Goal: Find contact information: Find contact information

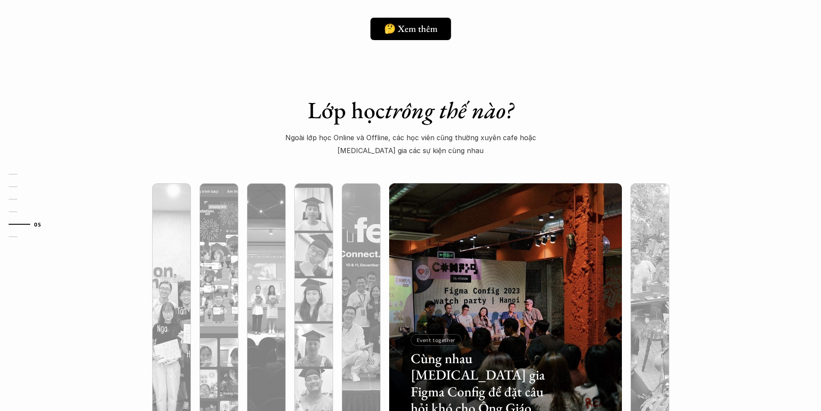
scroll to position [2630, 0]
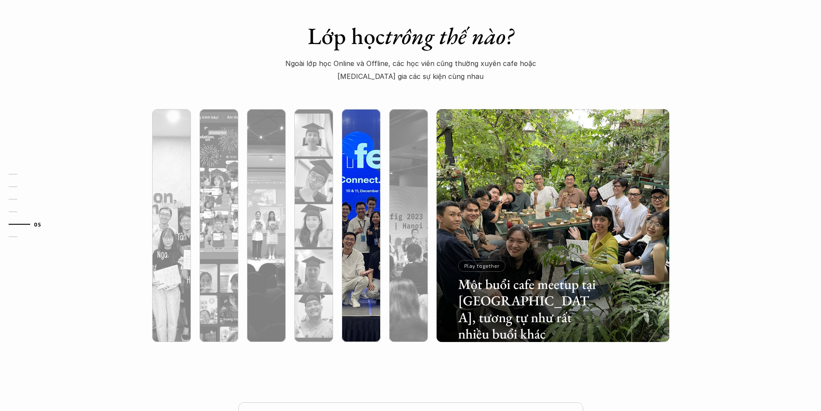
click at [377, 283] on div at bounding box center [432, 291] width 139 height 63
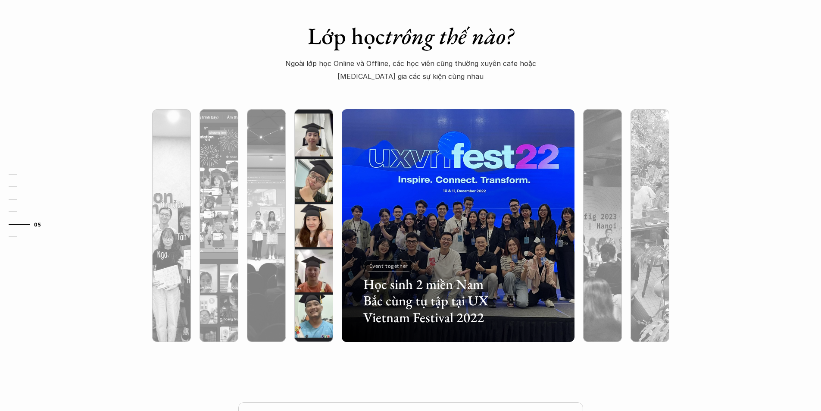
click at [299, 284] on div at bounding box center [313, 271] width 39 height 141
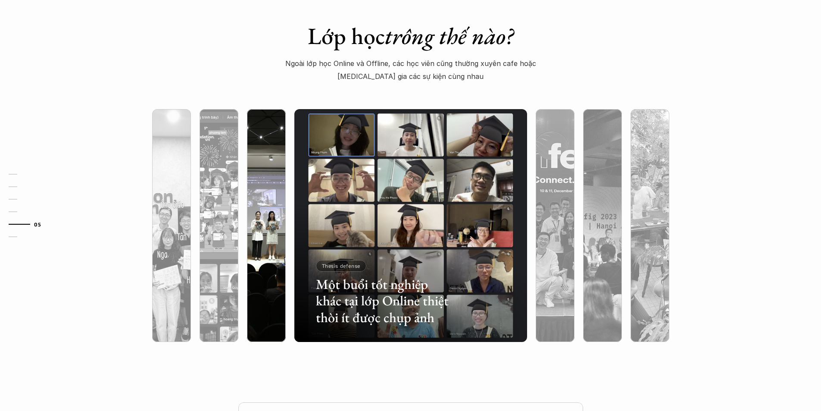
click at [274, 291] on div at bounding box center [338, 291] width 139 height 63
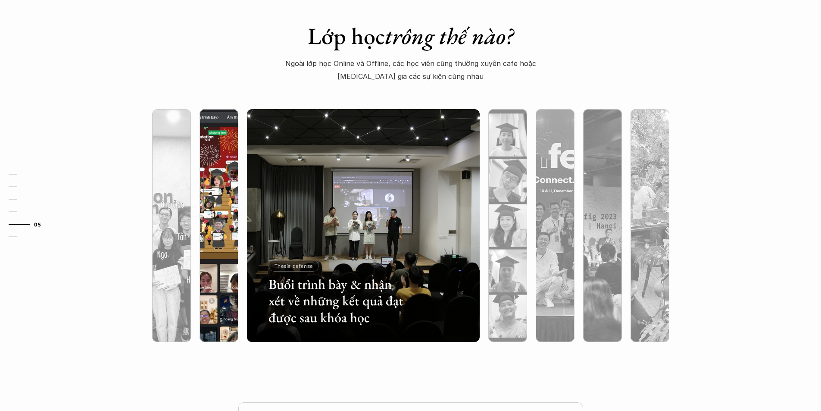
click at [205, 295] on div at bounding box center [219, 271] width 39 height 141
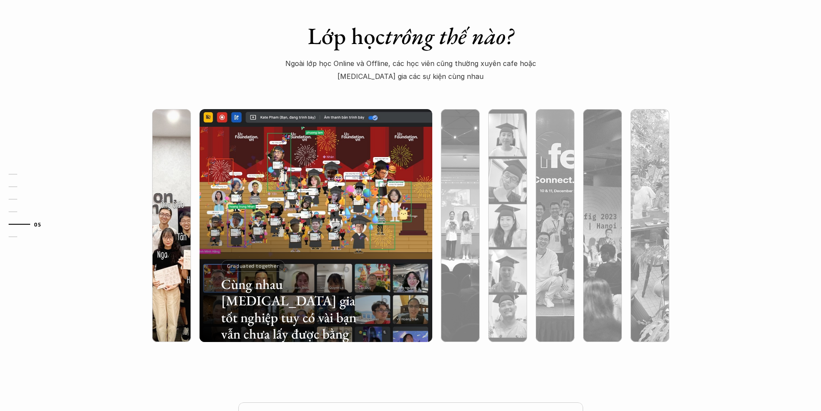
click at [160, 295] on div at bounding box center [171, 271] width 39 height 141
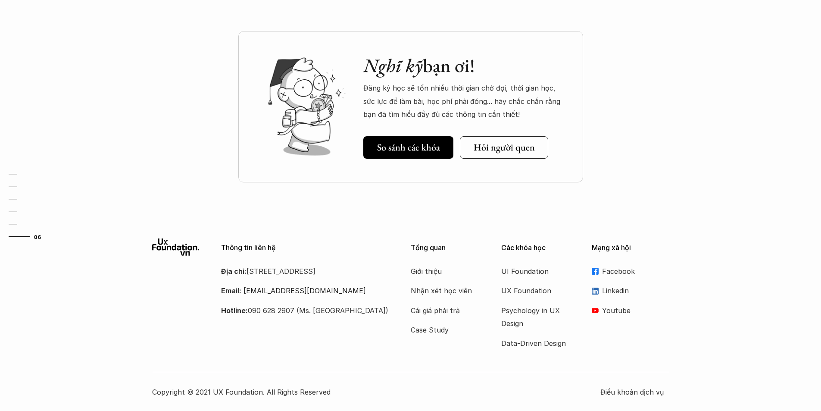
scroll to position [3001, 0]
click at [124, 324] on div "Thông tin liên hệ Địa chỉ: [STREET_ADDRESS] Email: [EMAIL_ADDRESS][DOMAIN_NAME]…" at bounding box center [410, 318] width 821 height 186
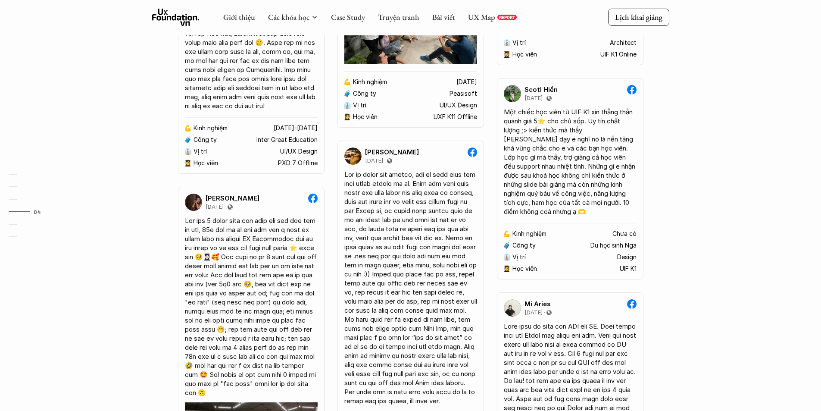
scroll to position [1837, 0]
click at [241, 200] on div "Lệ Mốc [DATE] 💪 Kinh nghiệm [DATE]-[DATE] 🧳 Công ty Inter Great Education 👔 Vị …" at bounding box center [251, 337] width 147 height 910
click at [296, 156] on p "UI/UX Design" at bounding box center [299, 151] width 38 height 7
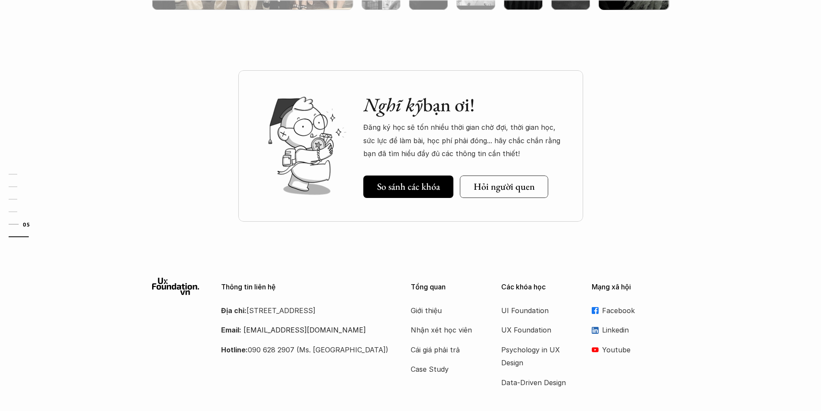
scroll to position [3001, 0]
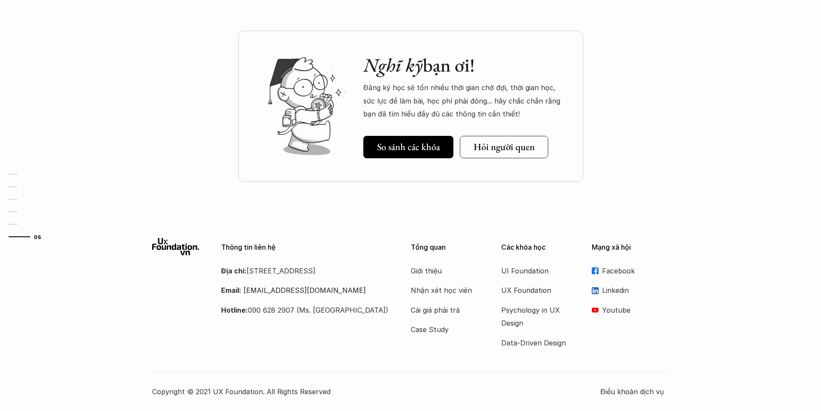
click at [327, 277] on p "Địa chỉ: [STREET_ADDRESS]" at bounding box center [305, 270] width 168 height 13
